Goal: Transaction & Acquisition: Purchase product/service

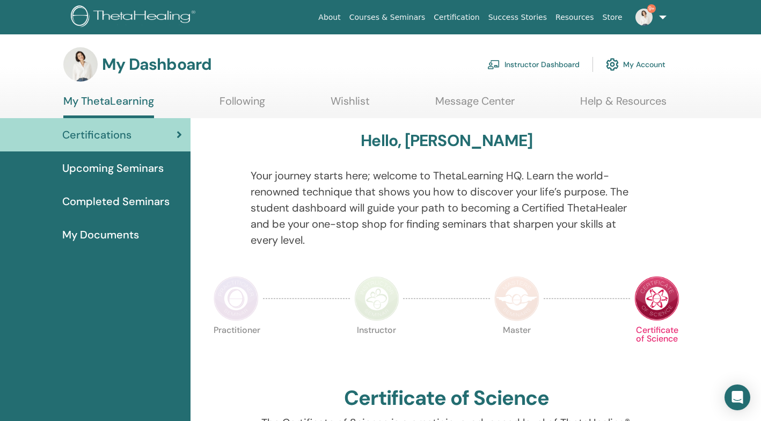
click at [528, 64] on link "Instructor Dashboard" at bounding box center [534, 65] width 92 height 24
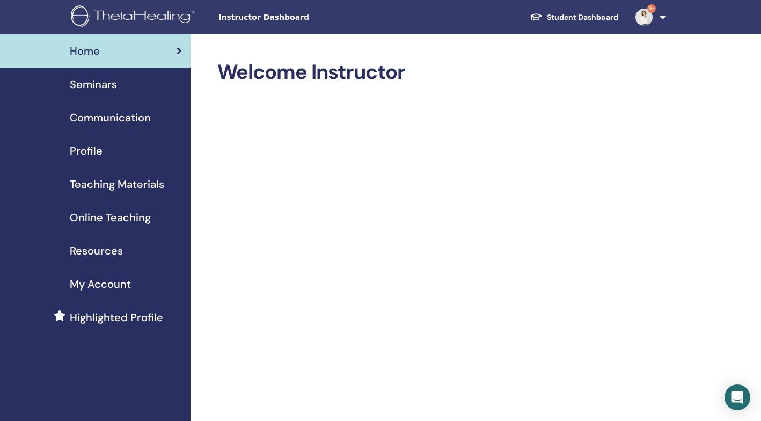
click at [98, 88] on span "Seminars" at bounding box center [93, 84] width 47 height 16
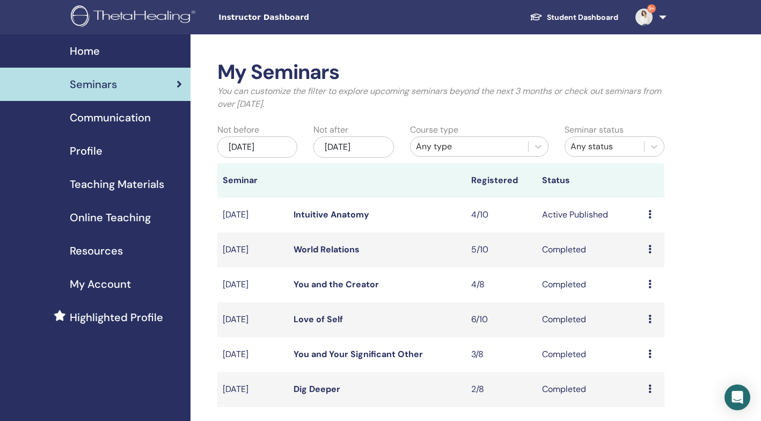
click at [132, 217] on span "Online Teaching" at bounding box center [110, 217] width 81 height 16
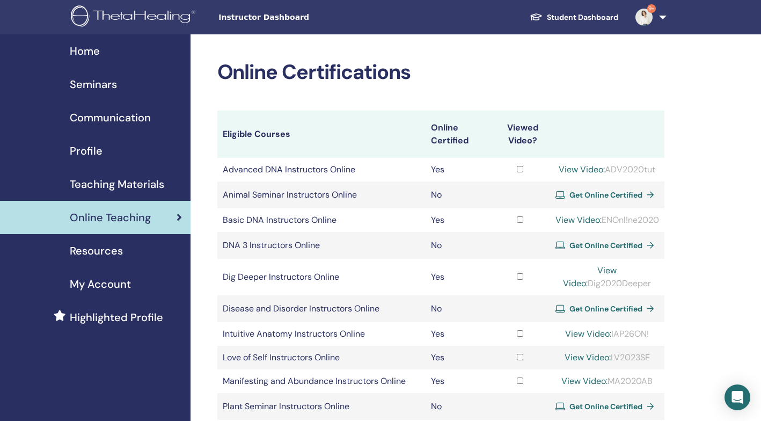
click at [588, 250] on span "Get Online Certified" at bounding box center [606, 246] width 73 height 10
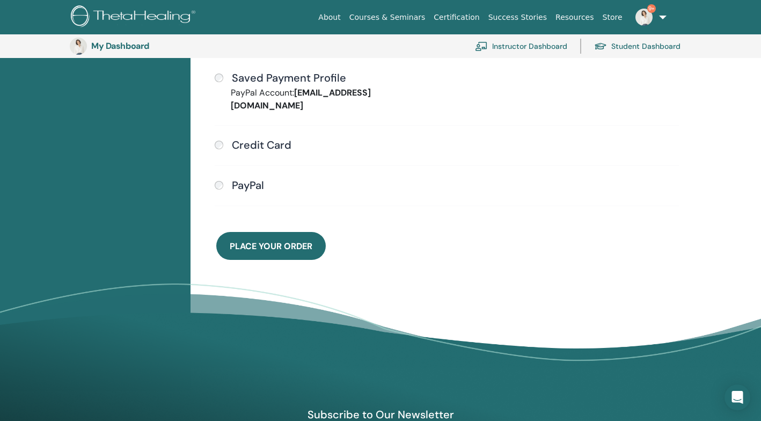
scroll to position [271, 0]
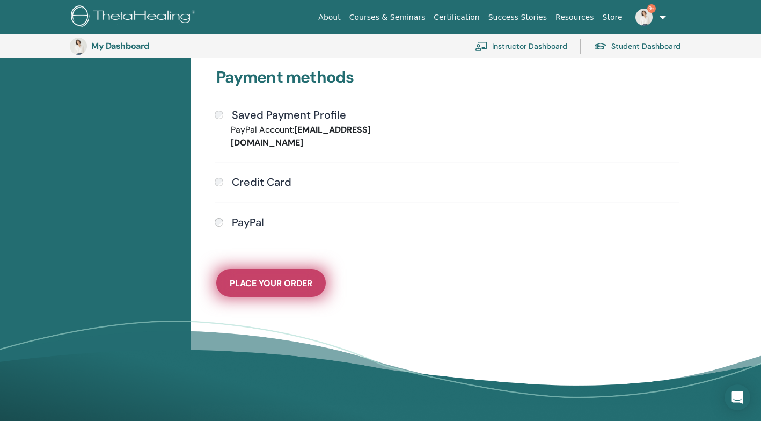
click at [306, 278] on span "Place Your Order" at bounding box center [271, 283] width 83 height 11
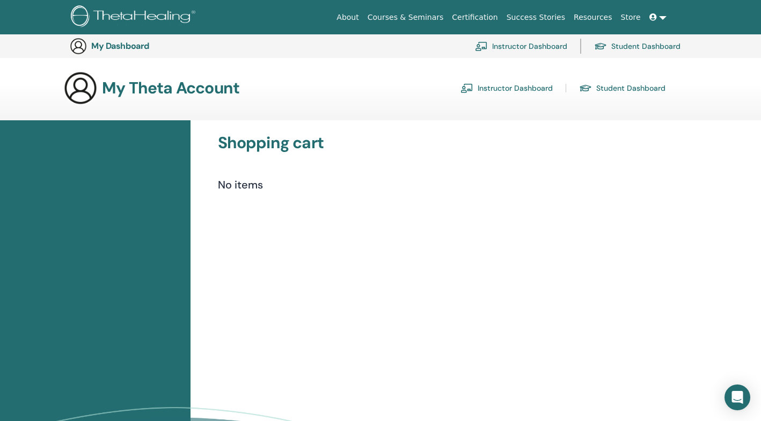
scroll to position [271, 0]
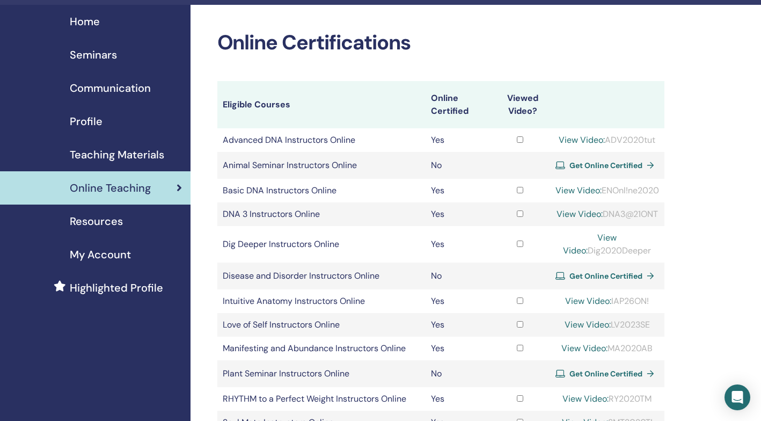
scroll to position [42, 0]
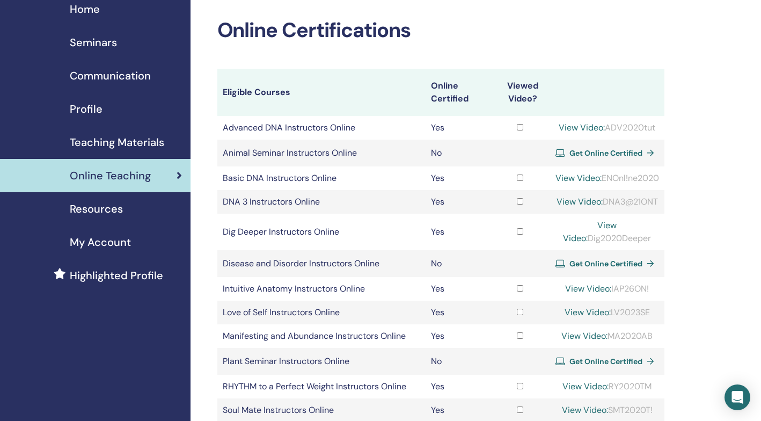
click at [596, 268] on span "Get Online Certified" at bounding box center [606, 264] width 73 height 10
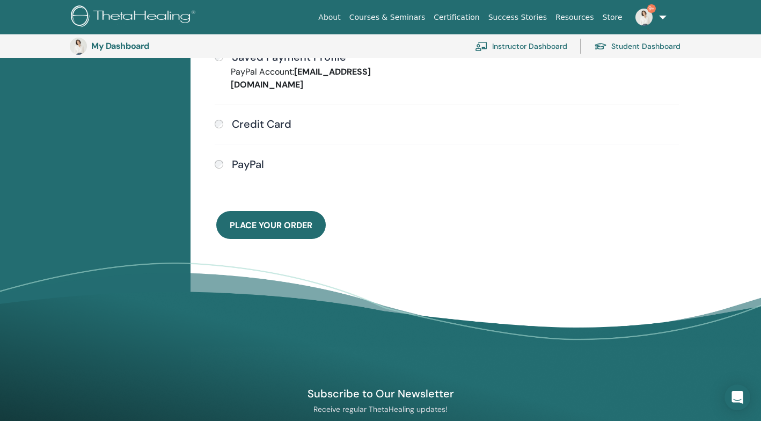
scroll to position [428, 0]
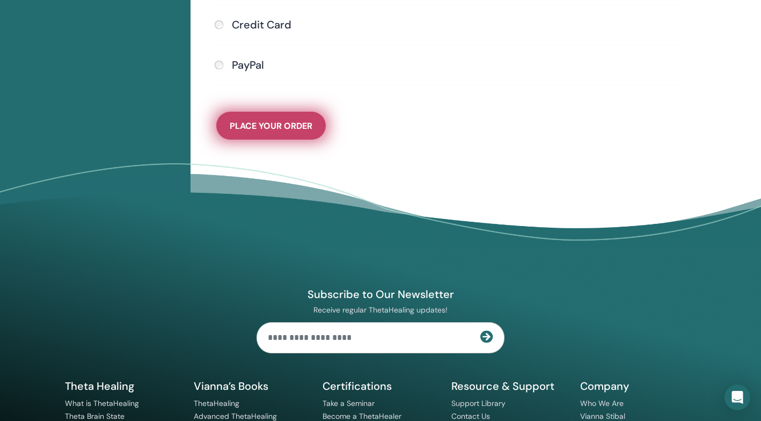
click at [299, 119] on button "Place Your Order" at bounding box center [271, 126] width 110 height 28
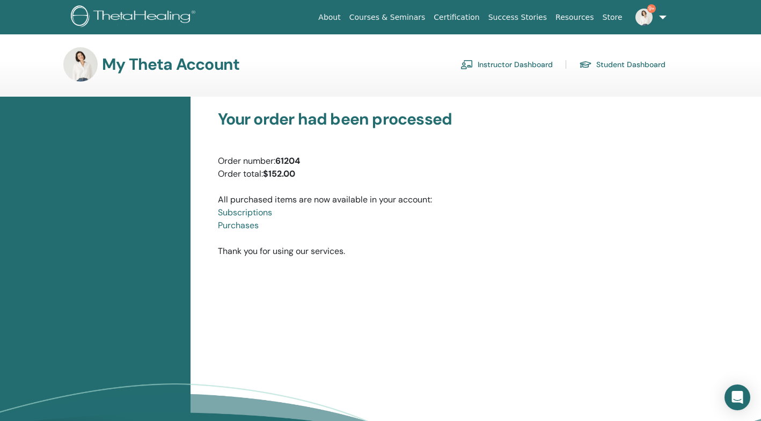
click at [504, 63] on link "Instructor Dashboard" at bounding box center [507, 64] width 92 height 17
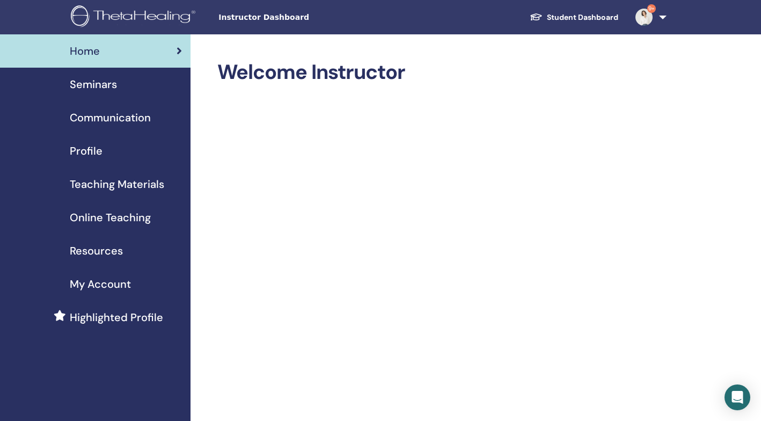
click at [88, 86] on span "Seminars" at bounding box center [93, 84] width 47 height 16
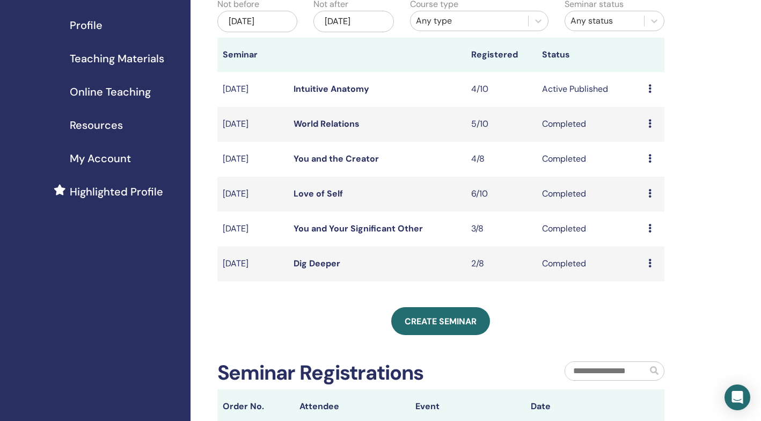
scroll to position [170, 0]
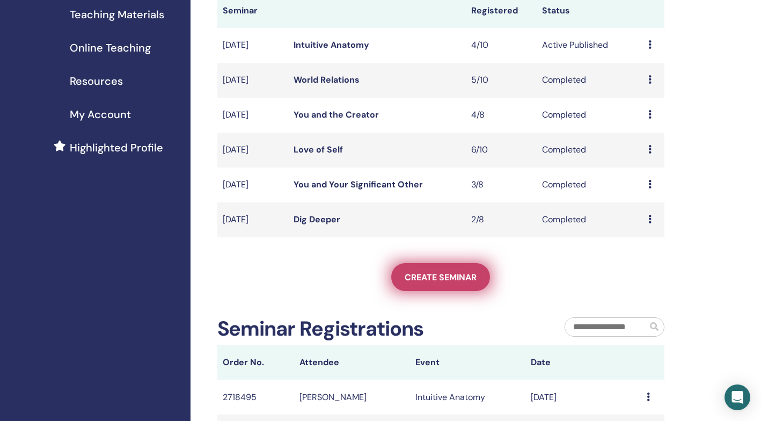
click at [448, 278] on span "Create seminar" at bounding box center [441, 277] width 72 height 11
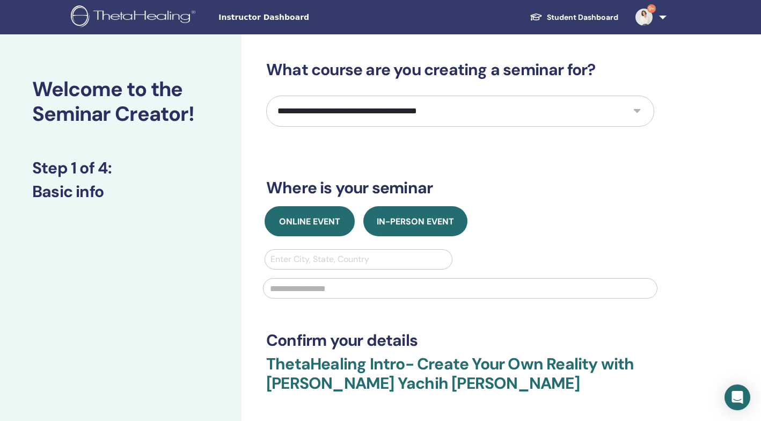
click at [318, 215] on button "Online Event" at bounding box center [310, 221] width 90 height 30
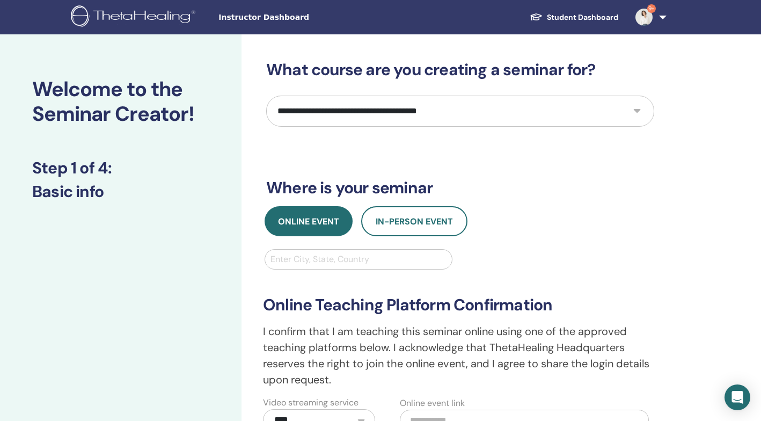
select select "**"
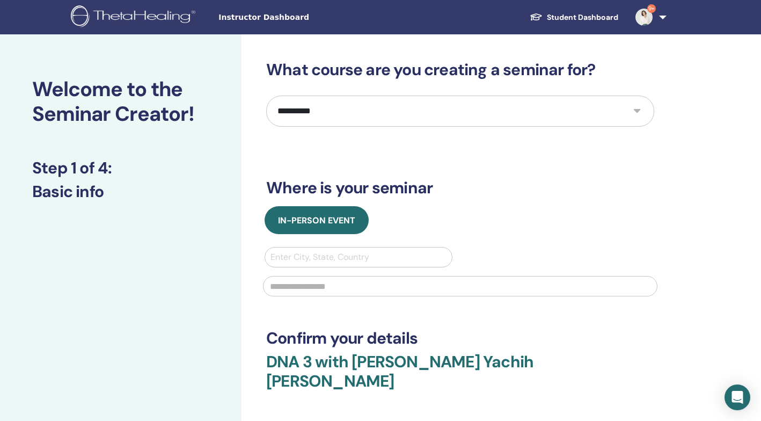
click at [144, 18] on img at bounding box center [135, 17] width 128 height 24
